Goal: Information Seeking & Learning: Learn about a topic

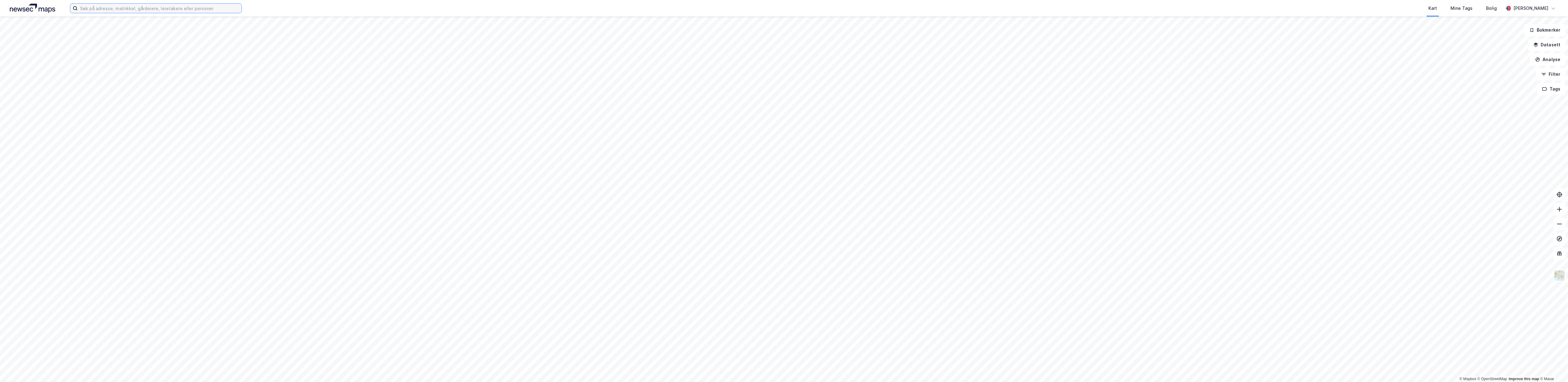
click at [97, 7] on input at bounding box center [159, 8] width 164 height 9
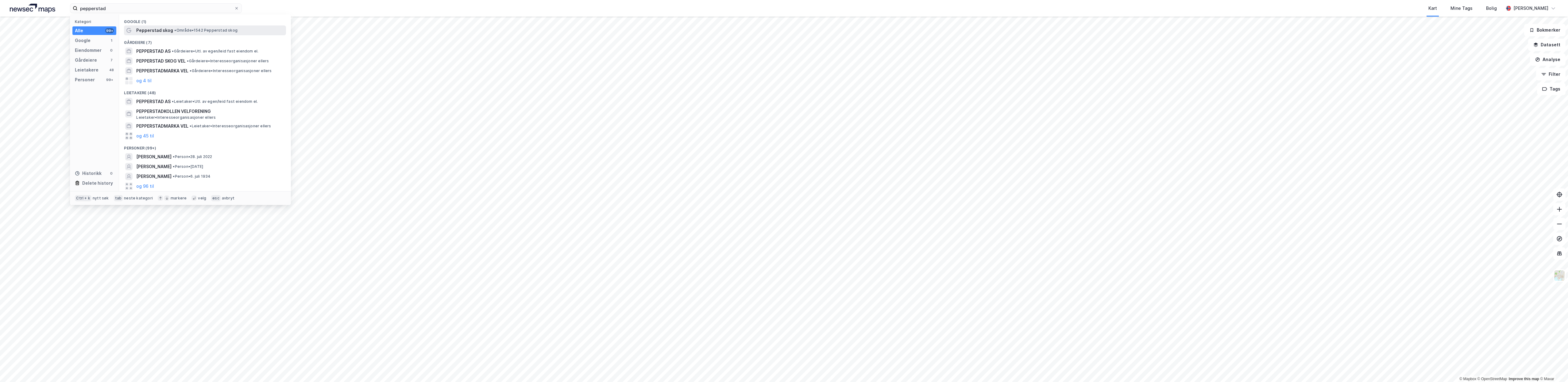
click at [163, 31] on span "Pepperstad skog" at bounding box center [155, 30] width 37 height 7
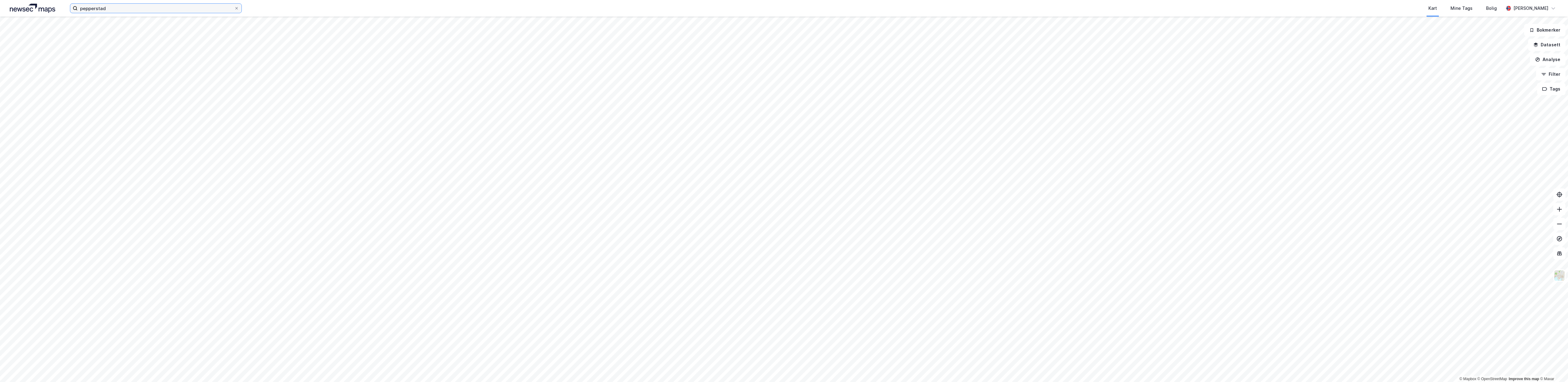
click at [111, 7] on input "pepperstad" at bounding box center [156, 8] width 156 height 9
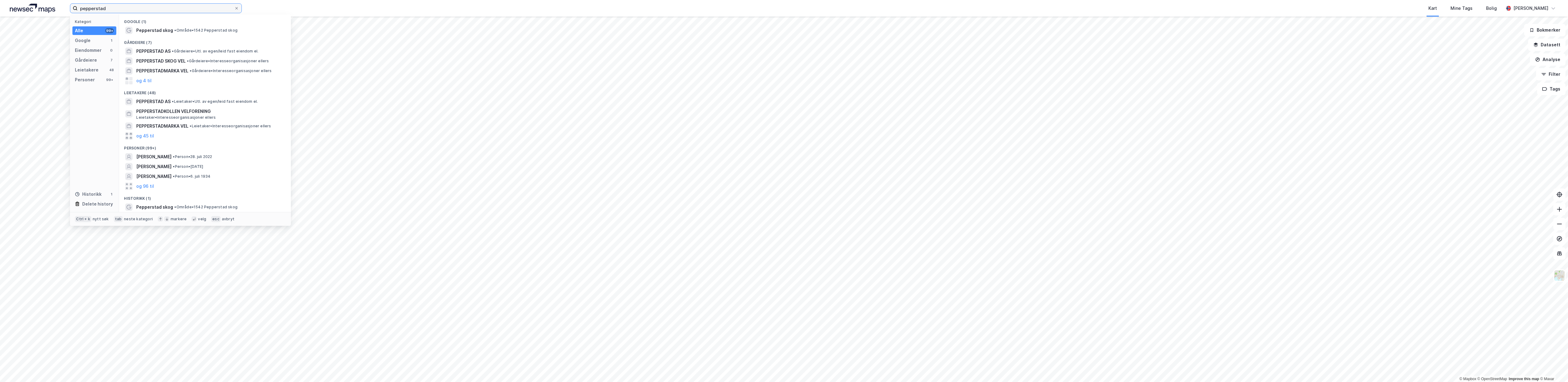
click at [108, 6] on input "pepperstad" at bounding box center [156, 8] width 156 height 9
type input "pepperstad"
click at [145, 29] on span "Pepperstad skog" at bounding box center [155, 30] width 37 height 7
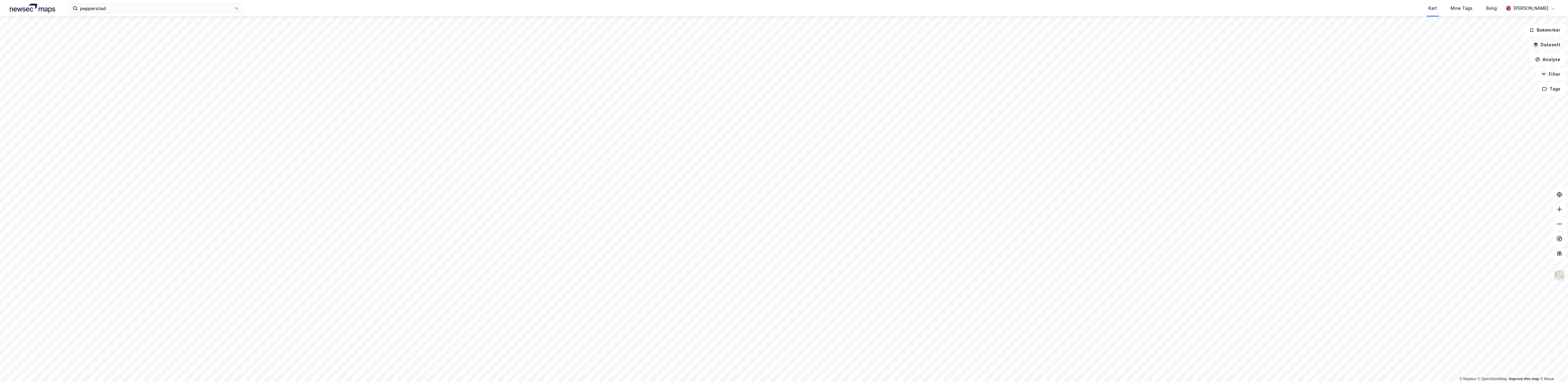
click at [1549, 43] on button "Datasett" at bounding box center [1547, 45] width 38 height 12
click at [1475, 60] on div "Kartlag" at bounding box center [1510, 60] width 100 height 7
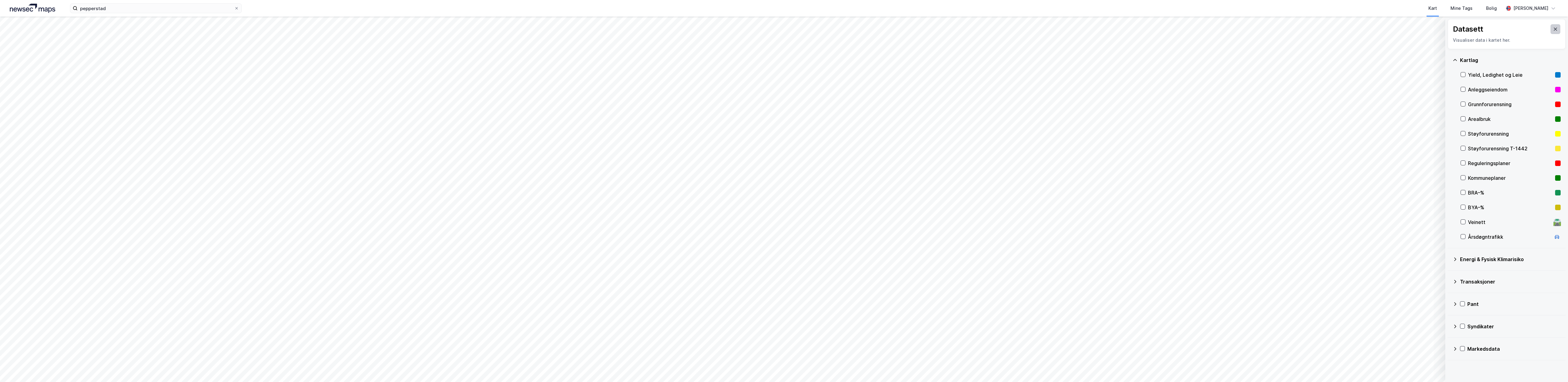
click at [1553, 31] on icon at bounding box center [1555, 29] width 5 height 5
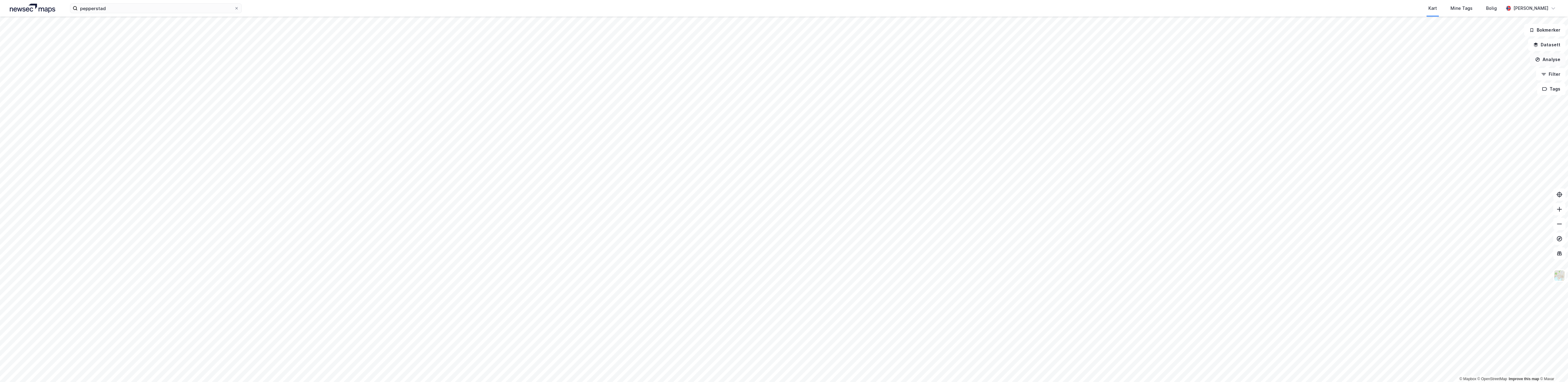
click at [1545, 58] on button "Analyse" at bounding box center [1547, 60] width 35 height 12
click at [1497, 97] on div "Se demografi" at bounding box center [1494, 97] width 54 height 5
click at [1555, 76] on button "Filter" at bounding box center [1551, 74] width 29 height 12
click at [1551, 60] on button "Analyse" at bounding box center [1547, 60] width 35 height 12
click at [1563, 278] on img at bounding box center [1559, 275] width 12 height 12
